Goal: Transaction & Acquisition: Obtain resource

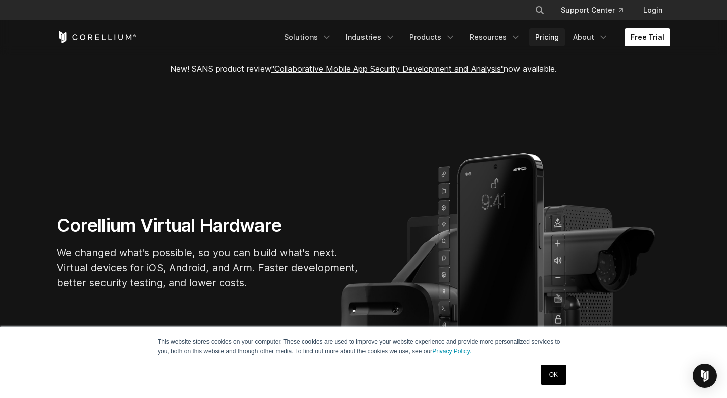
click at [547, 39] on link "Pricing" at bounding box center [547, 37] width 36 height 18
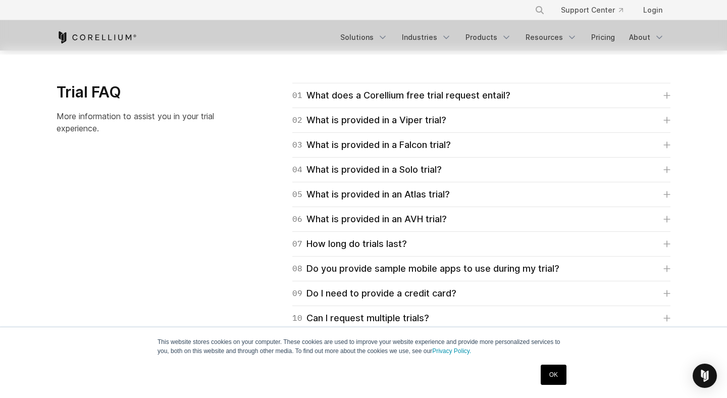
scroll to position [1441, 0]
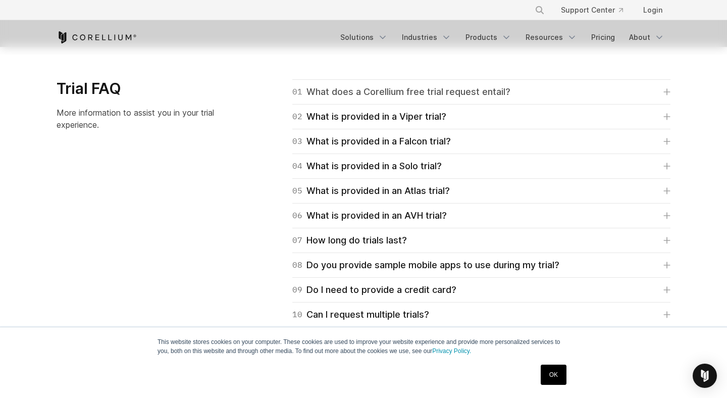
click at [397, 90] on div "01 What does a Corellium free trial request entail?" at bounding box center [401, 92] width 218 height 14
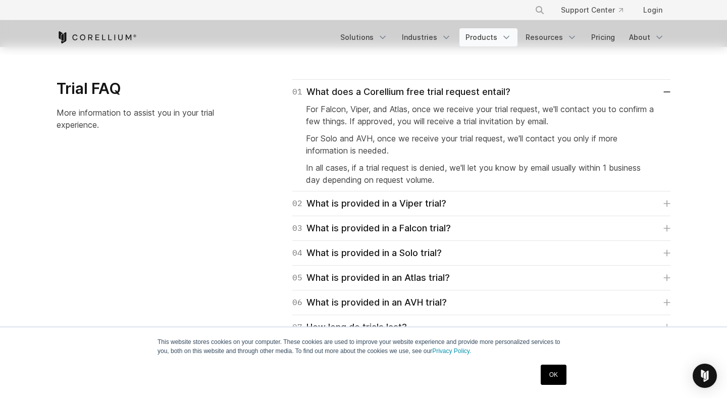
click at [496, 38] on link "Products" at bounding box center [489, 37] width 58 height 18
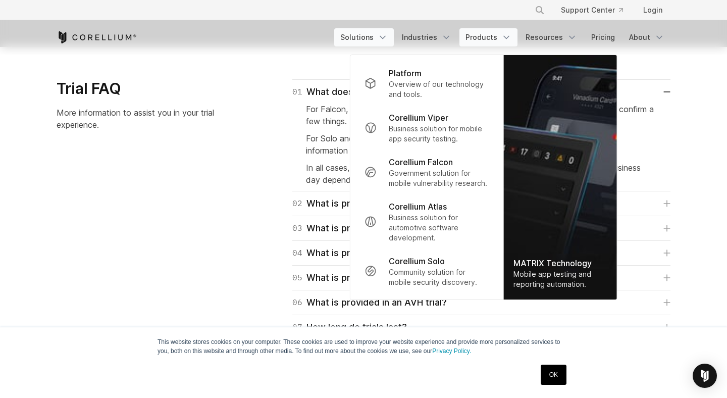
click at [370, 35] on link "Solutions" at bounding box center [364, 37] width 60 height 18
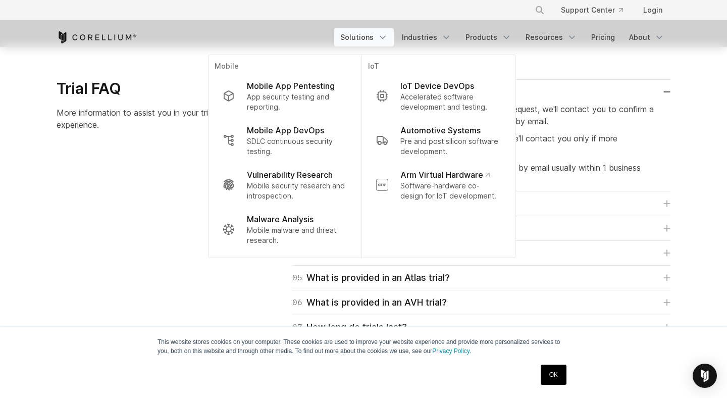
click at [65, 213] on div "Trial FAQ More information to assist you in your trial experience. 01 What does…" at bounding box center [363, 271] width 634 height 384
